Goal: Task Accomplishment & Management: Use online tool/utility

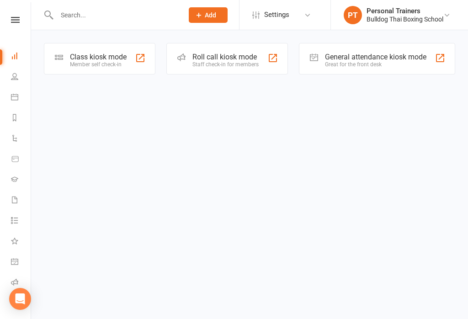
click at [101, 62] on div "Member self check-in" at bounding box center [98, 64] width 57 height 6
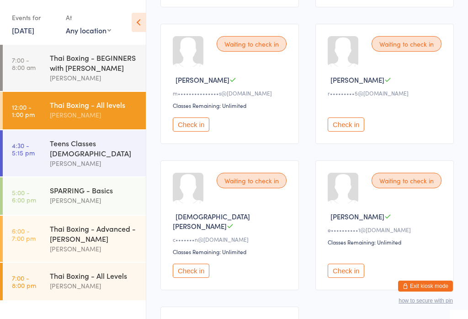
scroll to position [274, 0]
click at [185, 130] on button "Check in" at bounding box center [191, 124] width 37 height 14
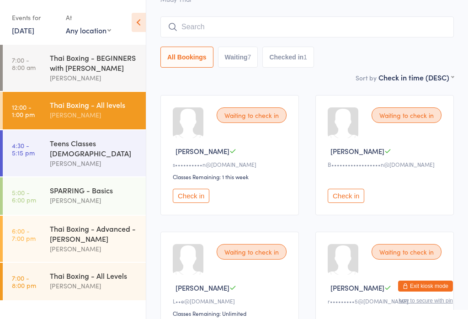
scroll to position [0, 0]
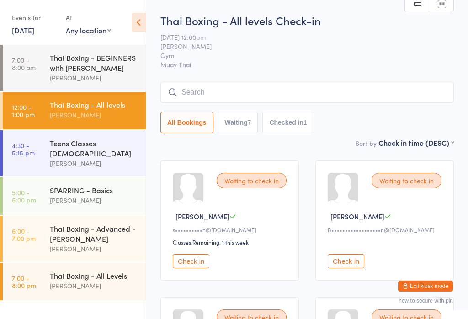
click at [297, 91] on input "search" at bounding box center [306, 92] width 293 height 21
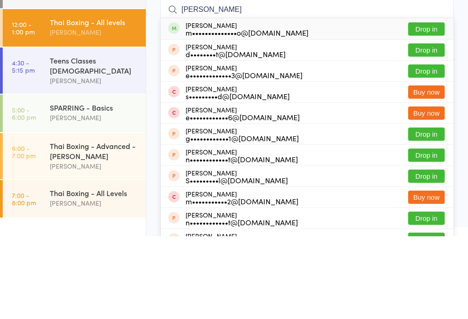
type input "[PERSON_NAME]"
click at [435, 105] on button "Drop in" at bounding box center [426, 111] width 37 height 13
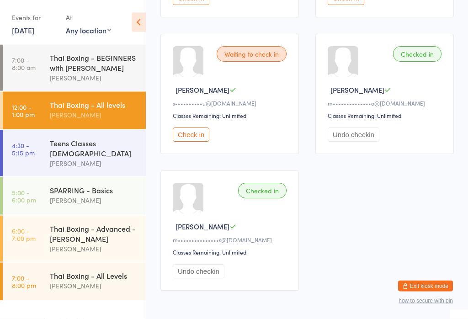
click at [202, 142] on button "Check in" at bounding box center [191, 135] width 37 height 14
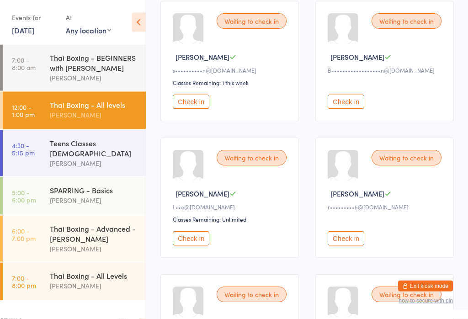
scroll to position [160, 0]
click at [353, 106] on button "Check in" at bounding box center [346, 102] width 37 height 14
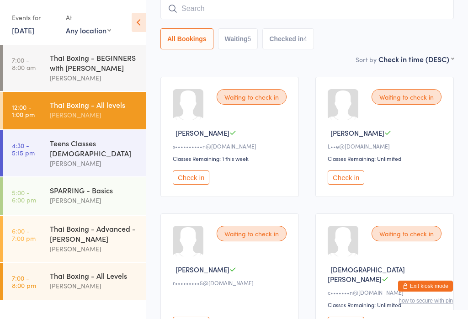
scroll to position [83, 0]
click at [410, 5] on input "search" at bounding box center [306, 9] width 293 height 21
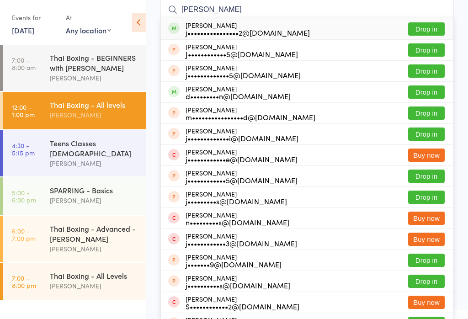
type input "[PERSON_NAME]"
click at [435, 24] on button "Drop in" at bounding box center [426, 28] width 37 height 13
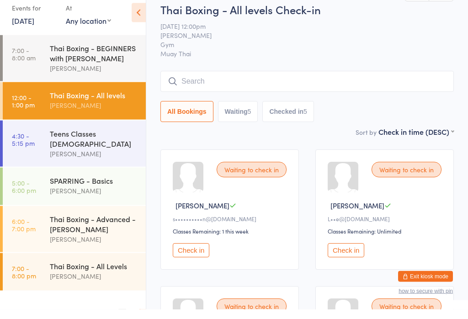
scroll to position [11, 0]
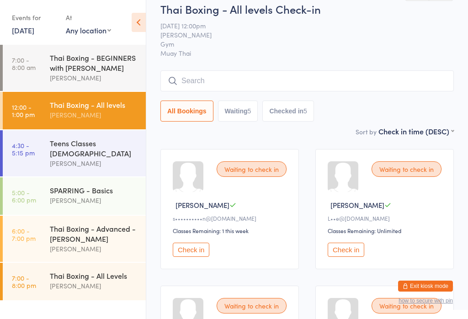
click at [227, 84] on input "search" at bounding box center [306, 80] width 293 height 21
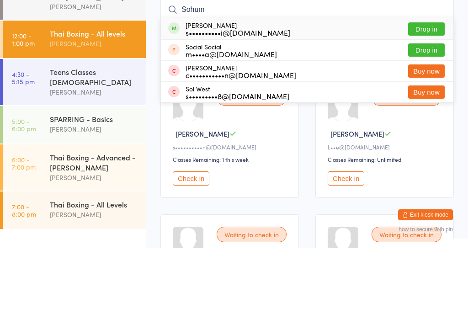
type input "Sohum"
click at [423, 94] on button "Drop in" at bounding box center [426, 100] width 37 height 13
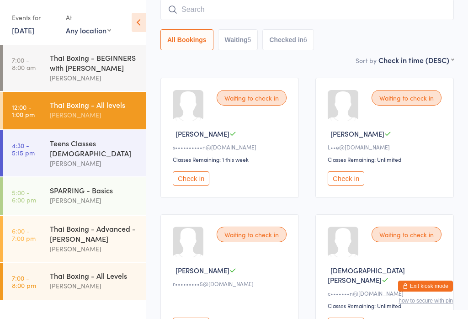
click at [351, 181] on button "Check in" at bounding box center [346, 178] width 37 height 14
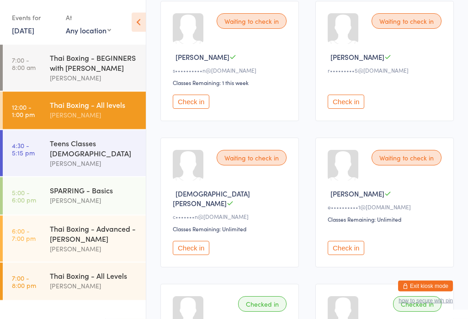
scroll to position [160, 0]
click at [185, 251] on button "Check in" at bounding box center [191, 248] width 37 height 14
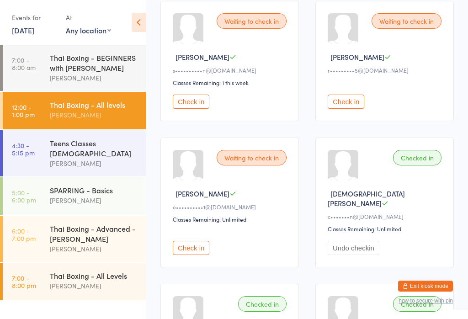
click at [190, 243] on button "Check in" at bounding box center [191, 248] width 37 height 14
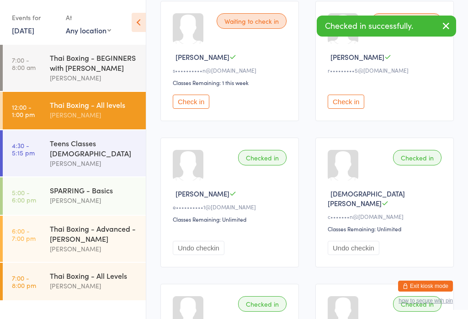
click at [189, 96] on div "Waiting to check in [PERSON_NAME] A s••••••••••n@[DOMAIN_NAME] Classes Remainin…" at bounding box center [229, 61] width 138 height 120
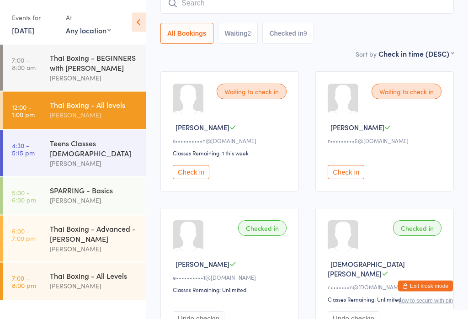
scroll to position [89, 0]
click at [195, 179] on button "Check in" at bounding box center [191, 172] width 37 height 14
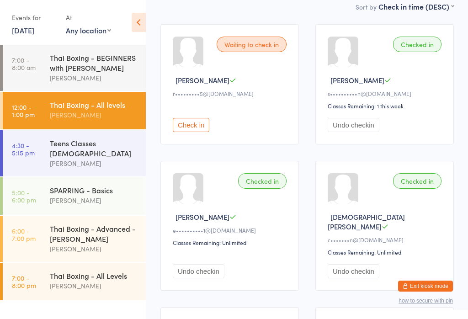
scroll to position [134, 0]
